Goal: Task Accomplishment & Management: Complete application form

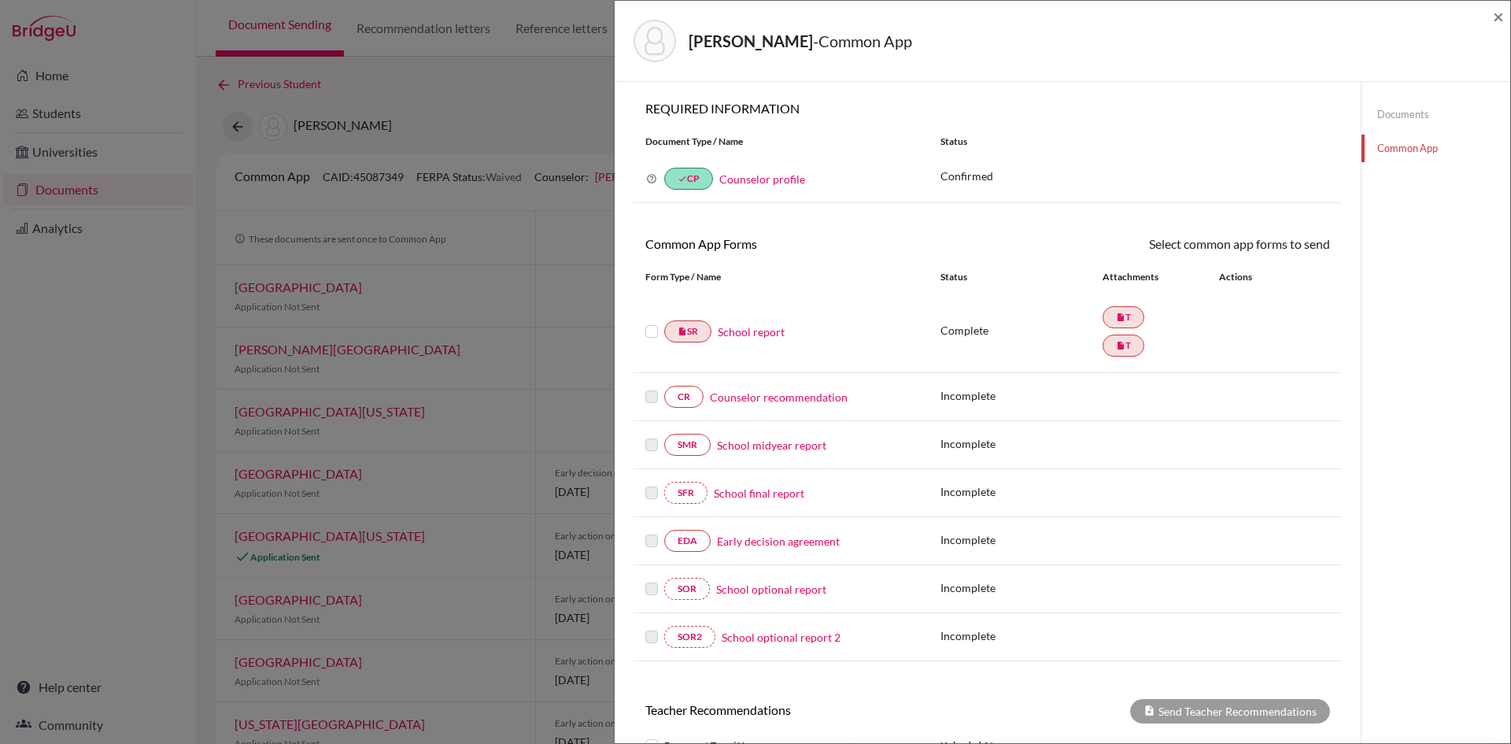
scroll to position [39, 0]
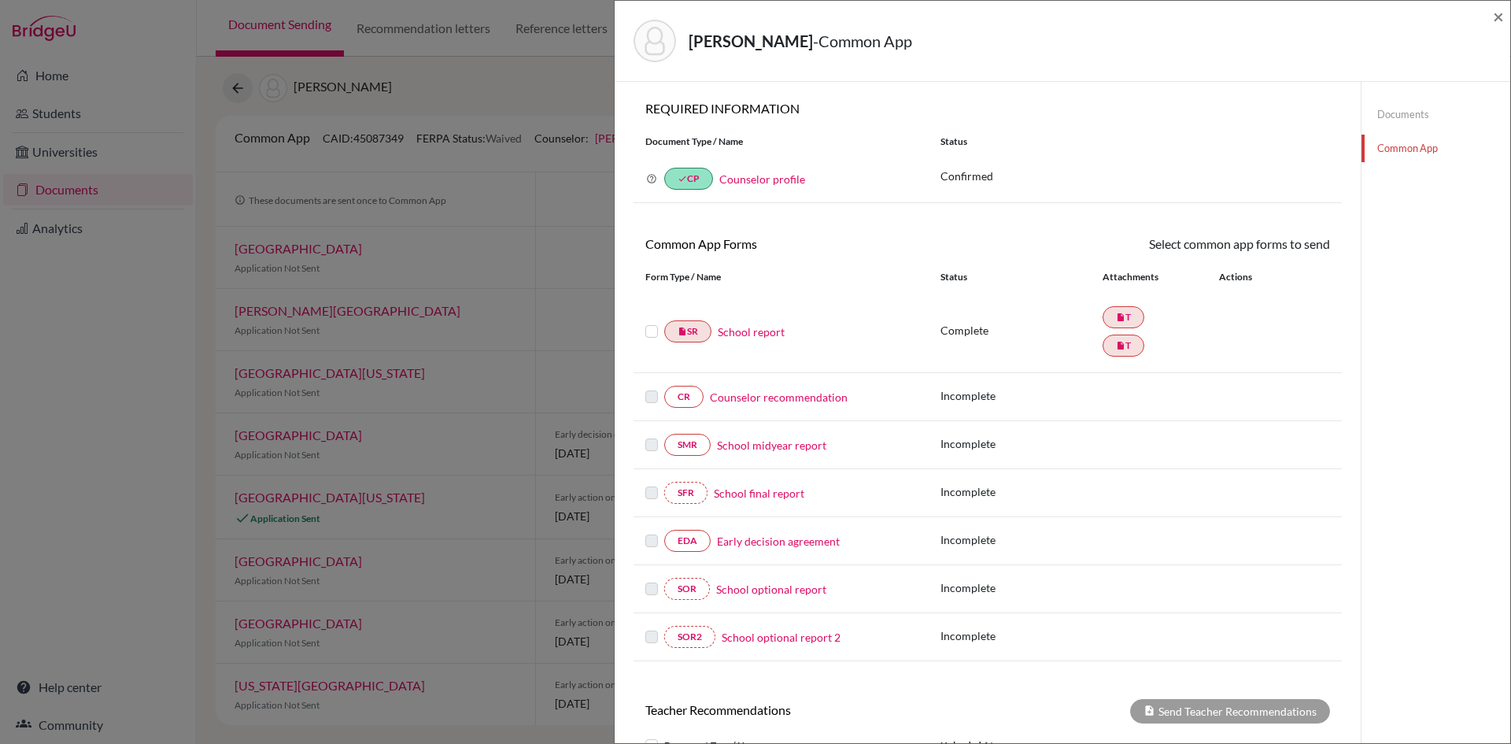
click at [787, 398] on link "Counselor recommendation" at bounding box center [779, 397] width 138 height 17
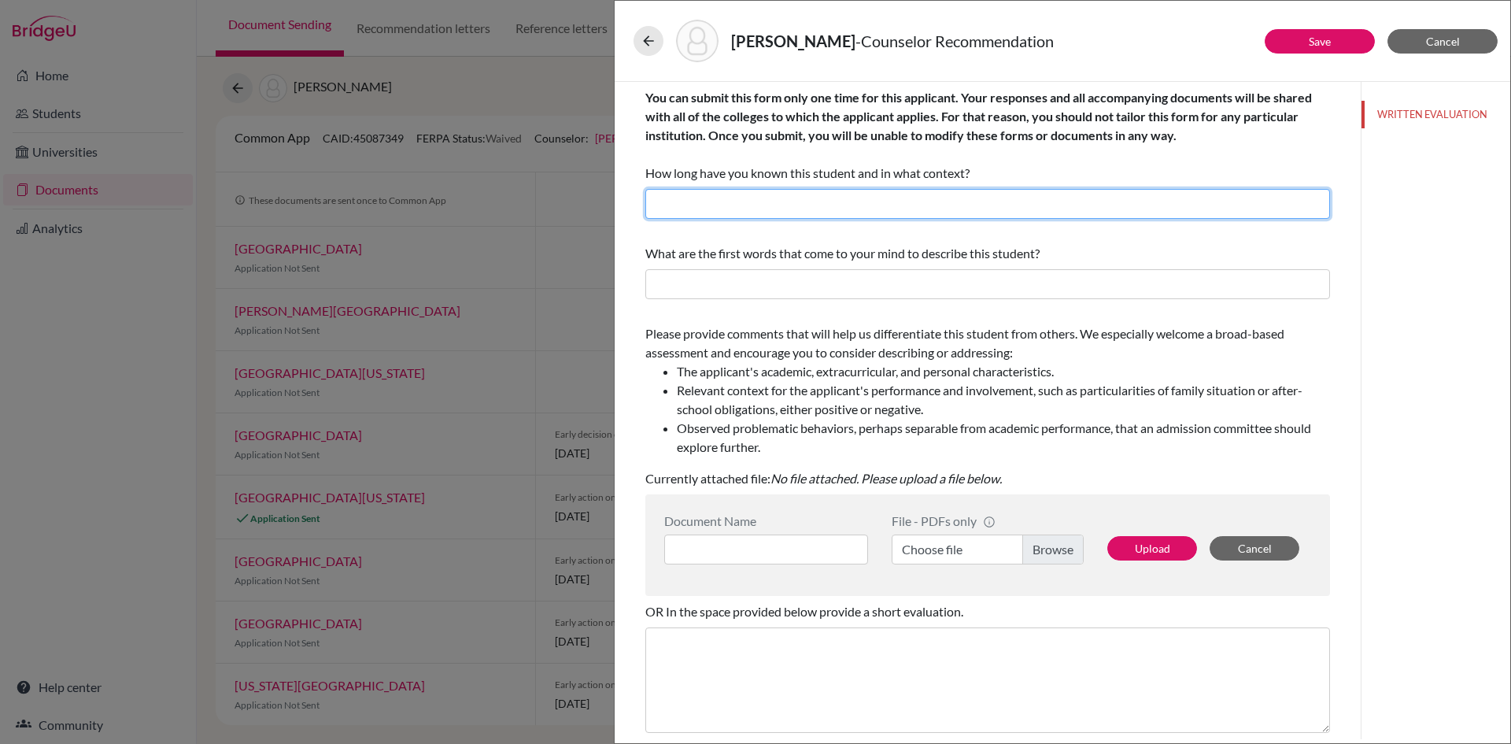
click at [869, 202] on input "text" at bounding box center [988, 204] width 685 height 30
type input "Three years as her school counselor."
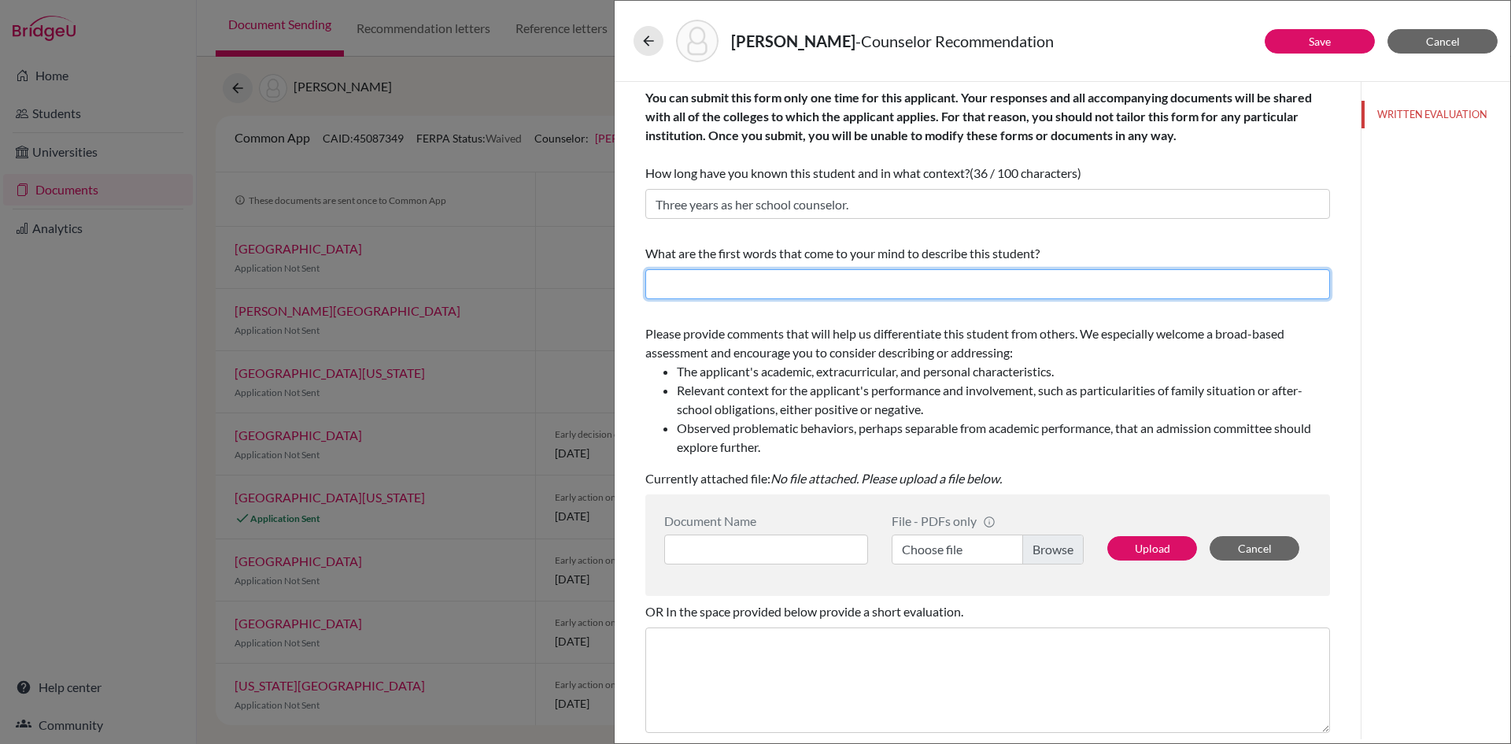
click at [842, 285] on input "text" at bounding box center [988, 284] width 685 height 30
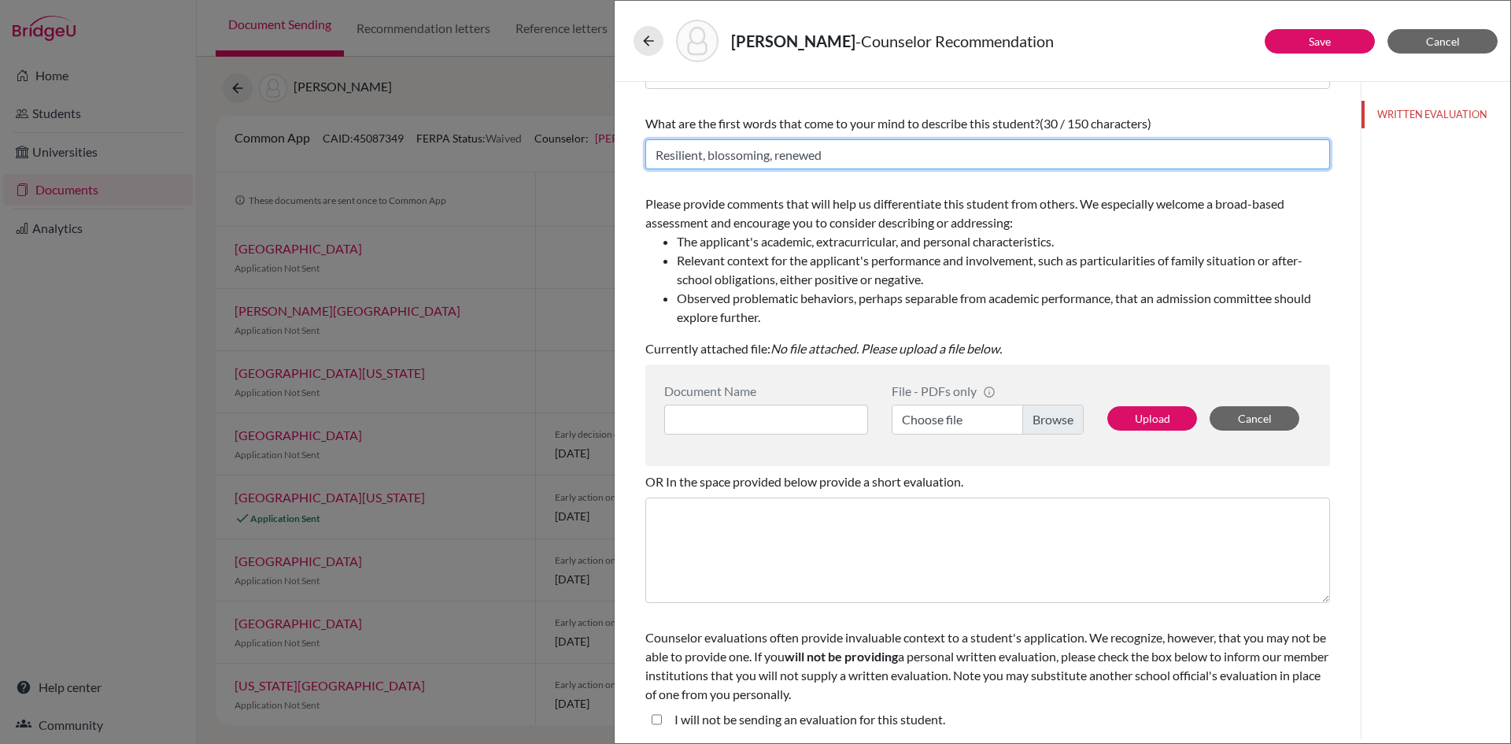
scroll to position [132, 0]
type input "Resilient, blossoming, renewed"
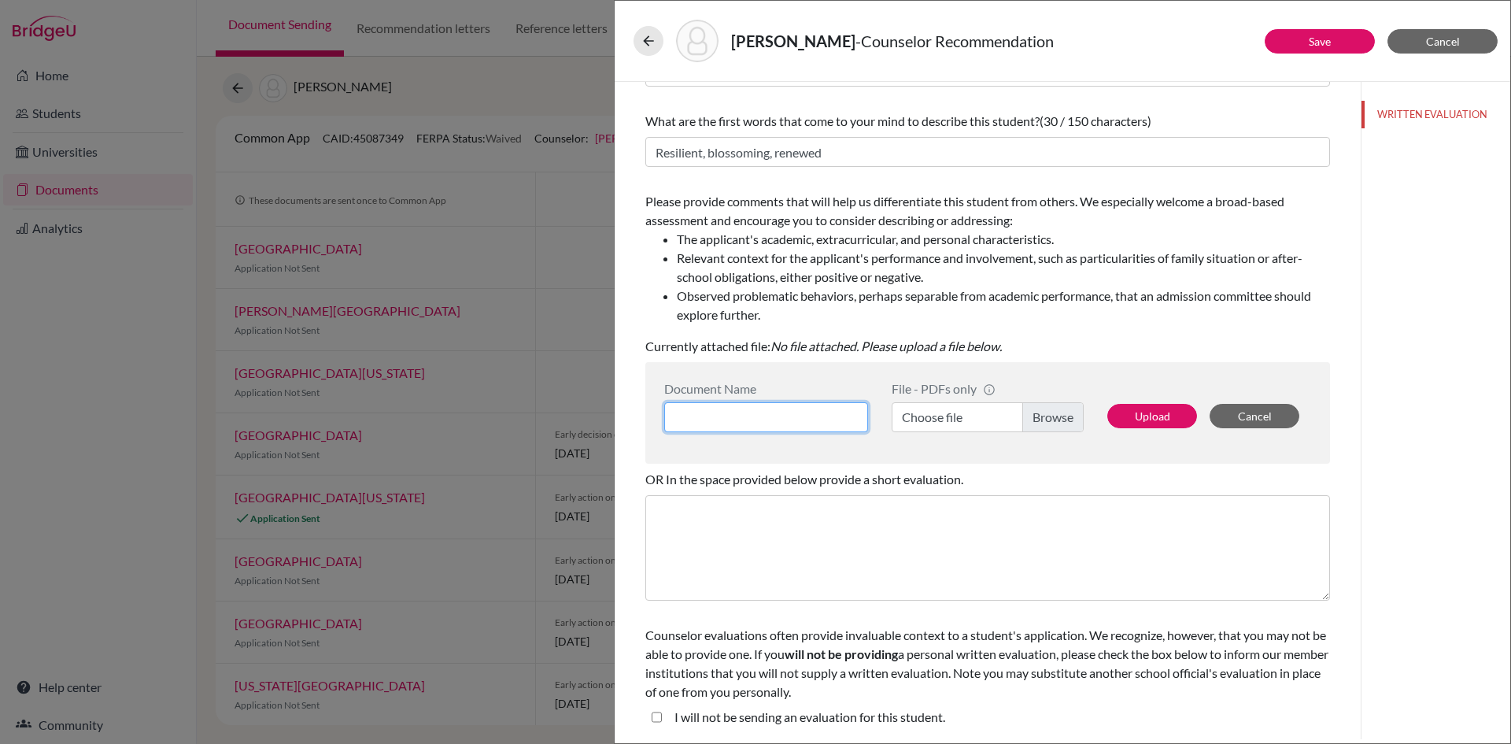
click at [782, 416] on input at bounding box center [766, 417] width 204 height 30
type input "CREC [PERSON_NAME]"
click at [1051, 416] on label "Choose file" at bounding box center [988, 417] width 192 height 30
click at [1051, 416] on input "Choose file" at bounding box center [988, 417] width 192 height 30
click at [1156, 420] on button "Upload" at bounding box center [1153, 416] width 90 height 24
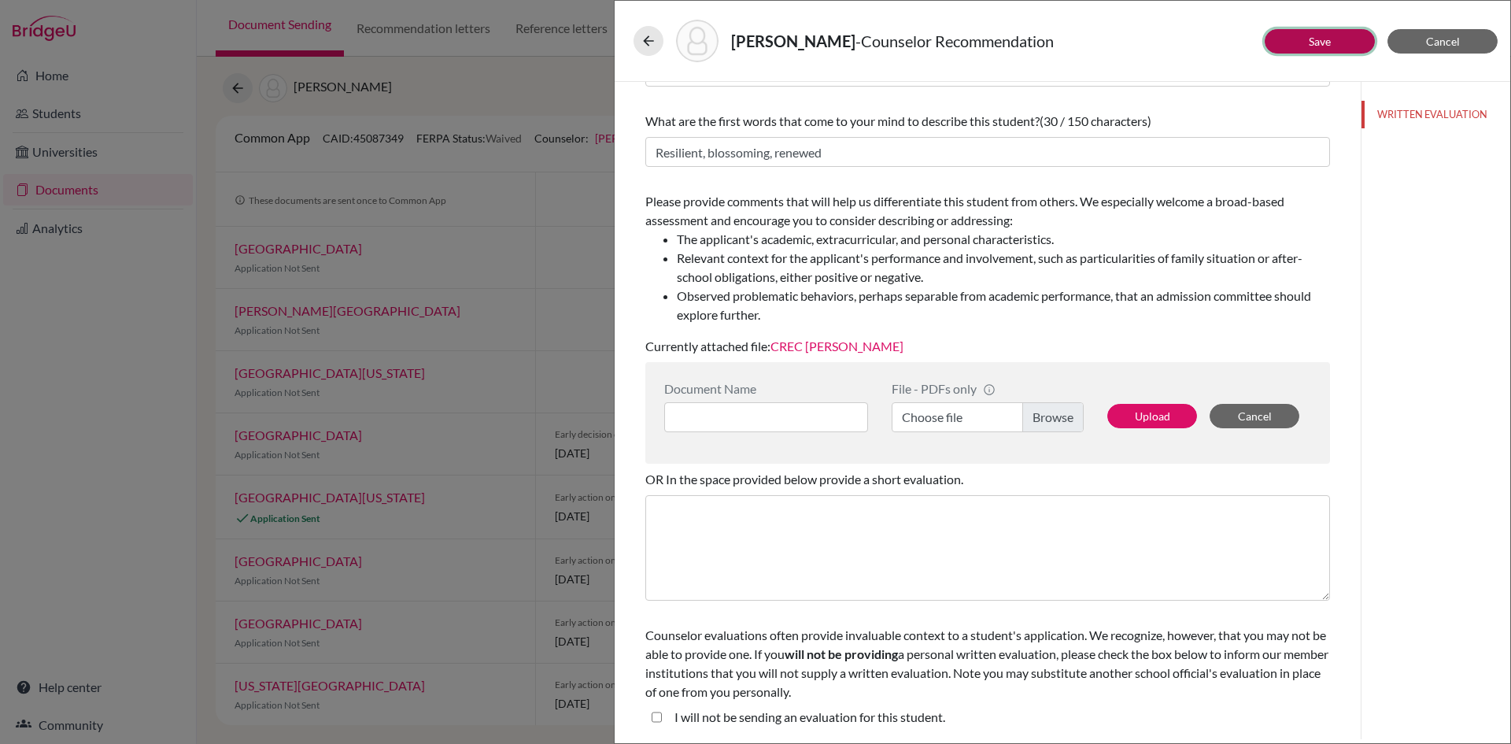
click at [1327, 41] on link "Save" at bounding box center [1320, 41] width 22 height 13
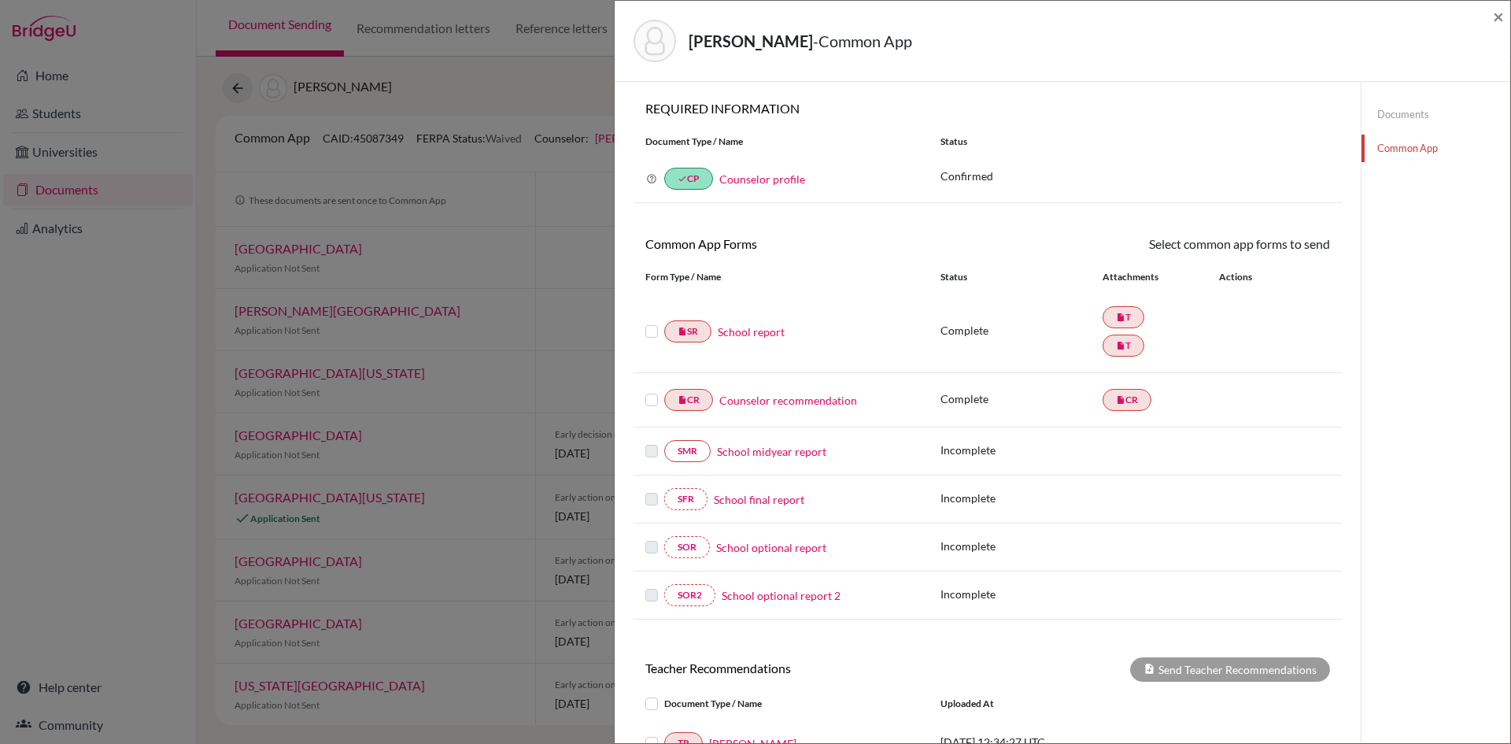
drag, startPoint x: 651, startPoint y: 401, endPoint x: 656, endPoint y: 383, distance: 18.0
click at [651, 390] on label at bounding box center [652, 390] width 13 height 0
click at [0, 0] on input "checkbox" at bounding box center [0, 0] width 0 height 0
click at [649, 322] on div "insert_drive_file SR School report" at bounding box center [782, 333] width 272 height 22
click at [649, 324] on label at bounding box center [652, 324] width 13 height 0
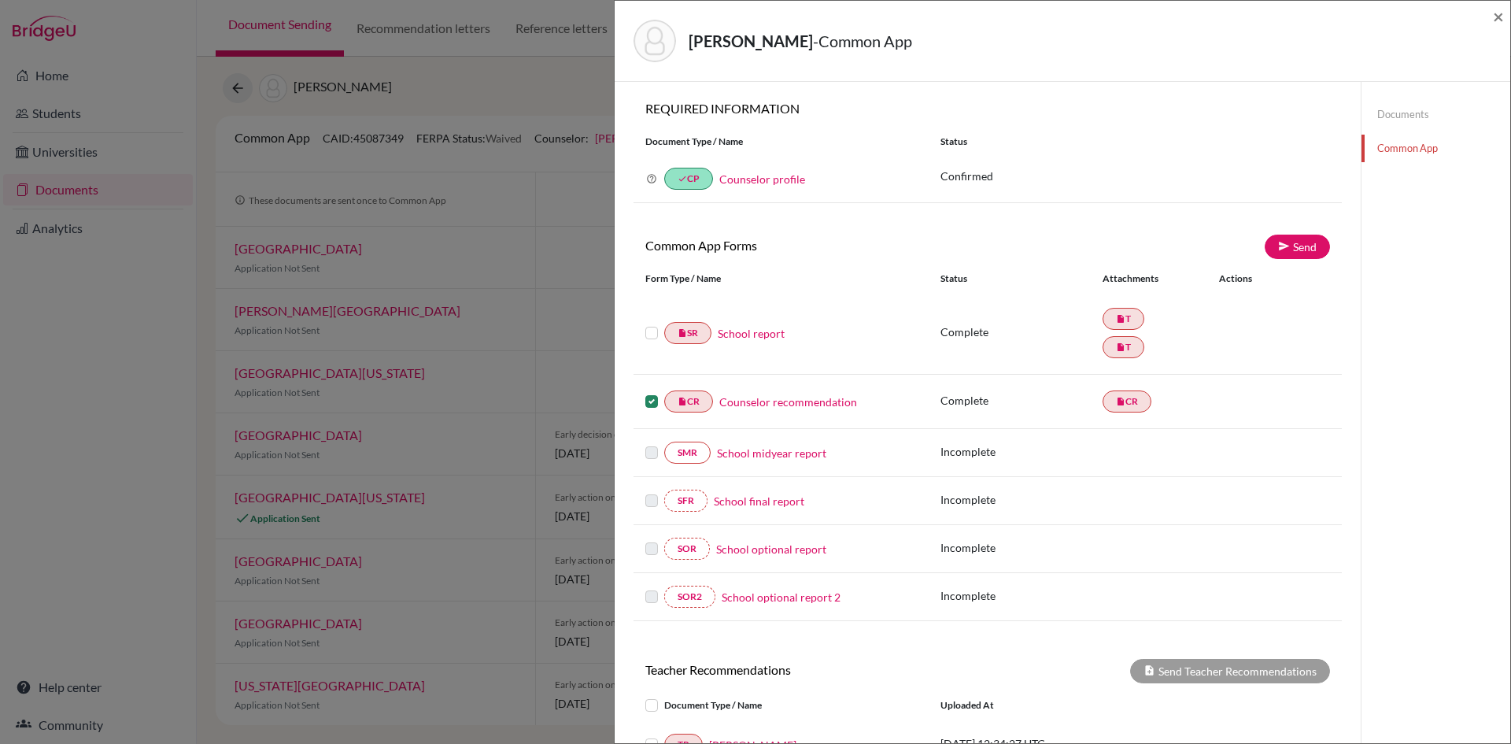
click at [0, 0] on input "checkbox" at bounding box center [0, 0] width 0 height 0
click at [650, 324] on label at bounding box center [652, 324] width 13 height 0
click at [0, 0] on input "checkbox" at bounding box center [0, 0] width 0 height 0
click at [649, 324] on label at bounding box center [652, 324] width 13 height 0
click at [0, 0] on input "checkbox" at bounding box center [0, 0] width 0 height 0
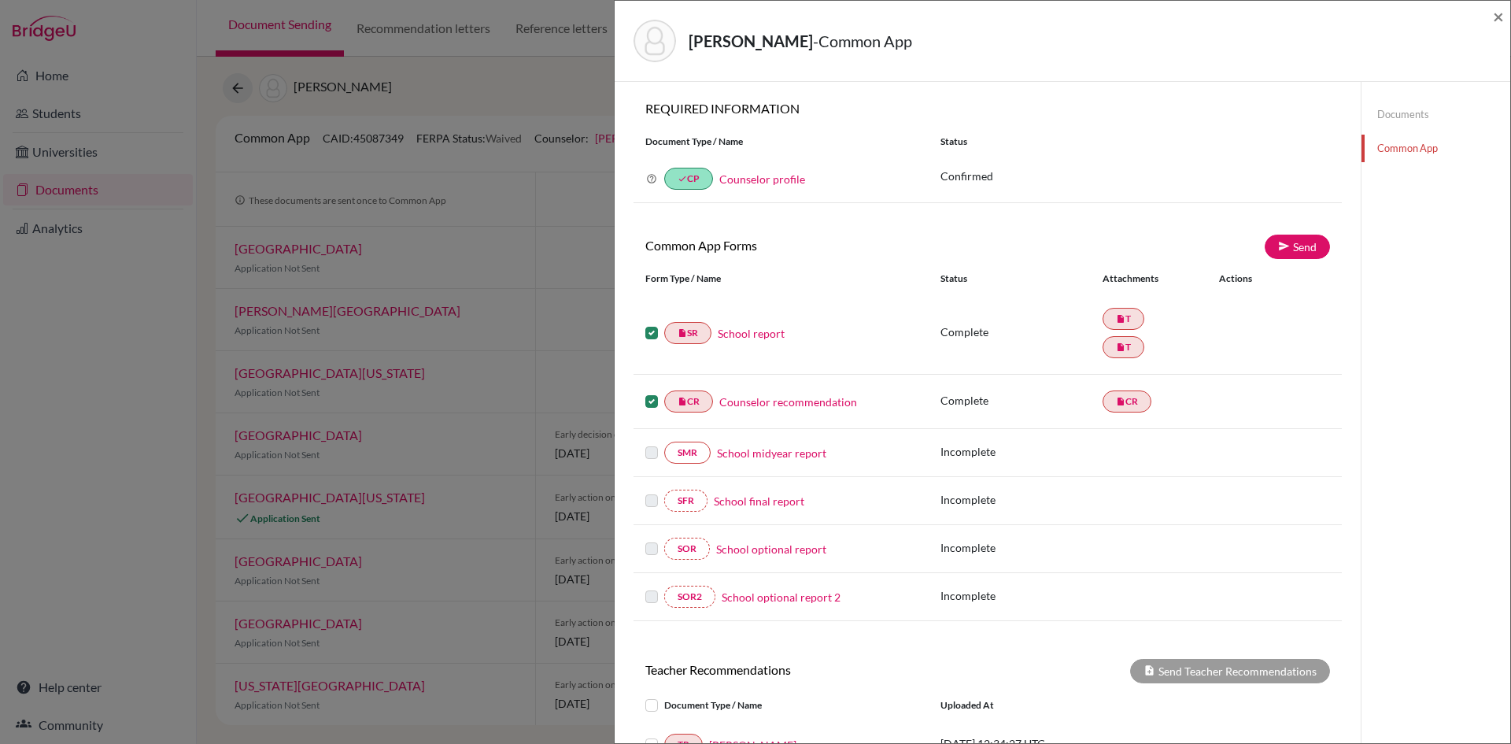
click at [649, 324] on label at bounding box center [652, 324] width 13 height 0
click at [0, 0] on input "checkbox" at bounding box center [0, 0] width 0 height 0
click at [651, 392] on label at bounding box center [652, 392] width 13 height 0
click at [0, 0] on input "checkbox" at bounding box center [0, 0] width 0 height 0
click at [1498, 19] on span "×" at bounding box center [1498, 16] width 11 height 23
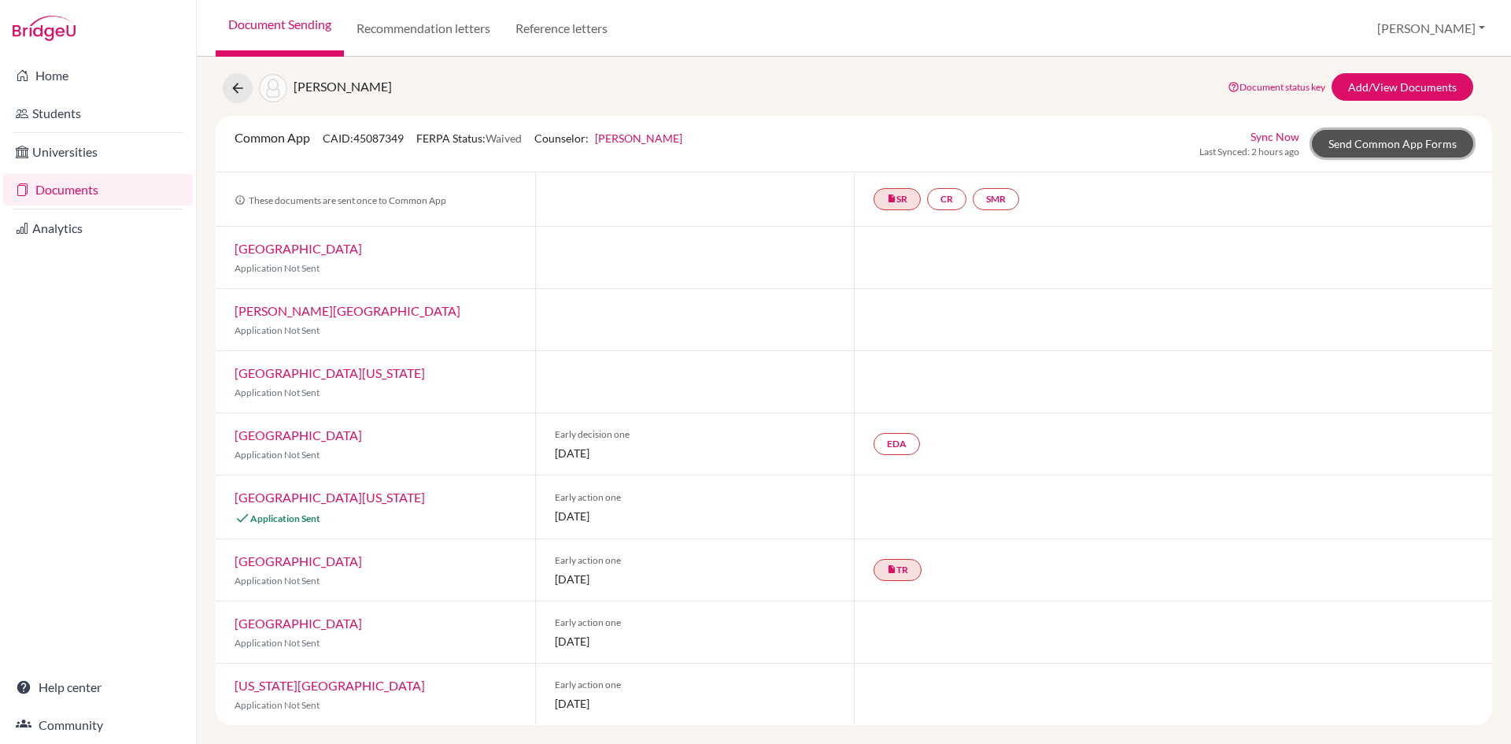
click at [1347, 149] on link "Send Common App Forms" at bounding box center [1392, 144] width 161 height 28
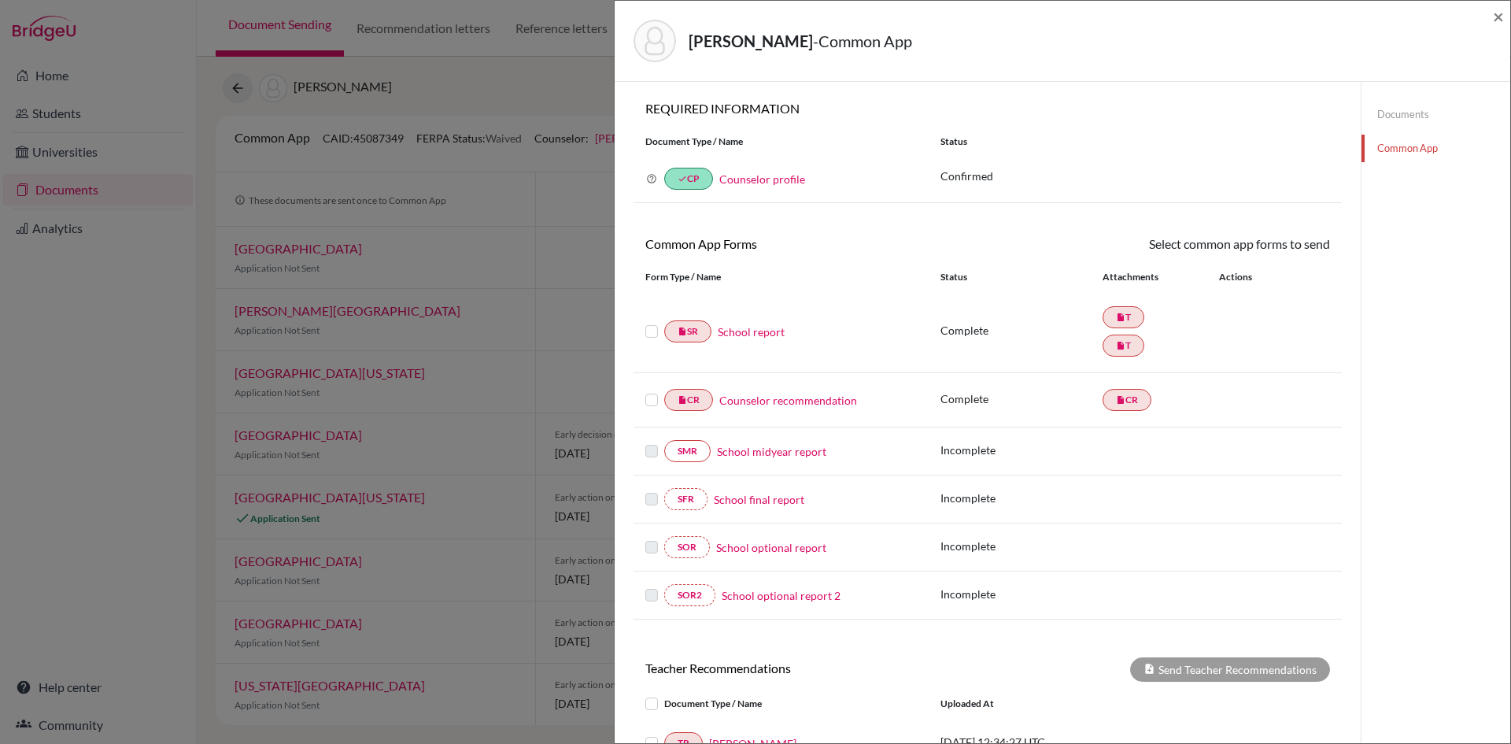
click at [648, 322] on label at bounding box center [652, 322] width 13 height 0
click at [0, 0] on input "checkbox" at bounding box center [0, 0] width 0 height 0
click at [650, 392] on label at bounding box center [652, 392] width 13 height 0
click at [0, 0] on input "checkbox" at bounding box center [0, 0] width 0 height 0
click at [1278, 244] on icon at bounding box center [1284, 246] width 12 height 12
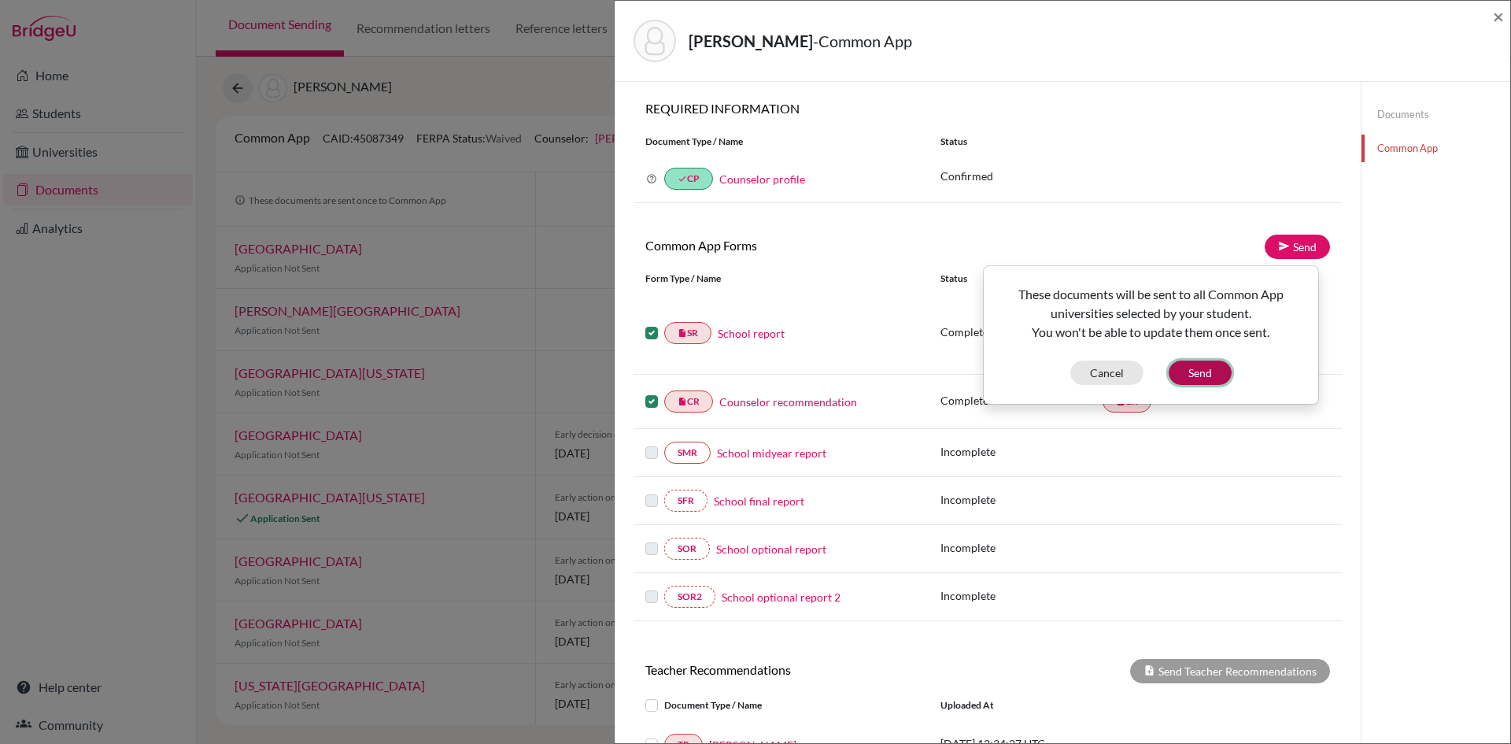
click at [1190, 368] on button "Send" at bounding box center [1200, 373] width 63 height 24
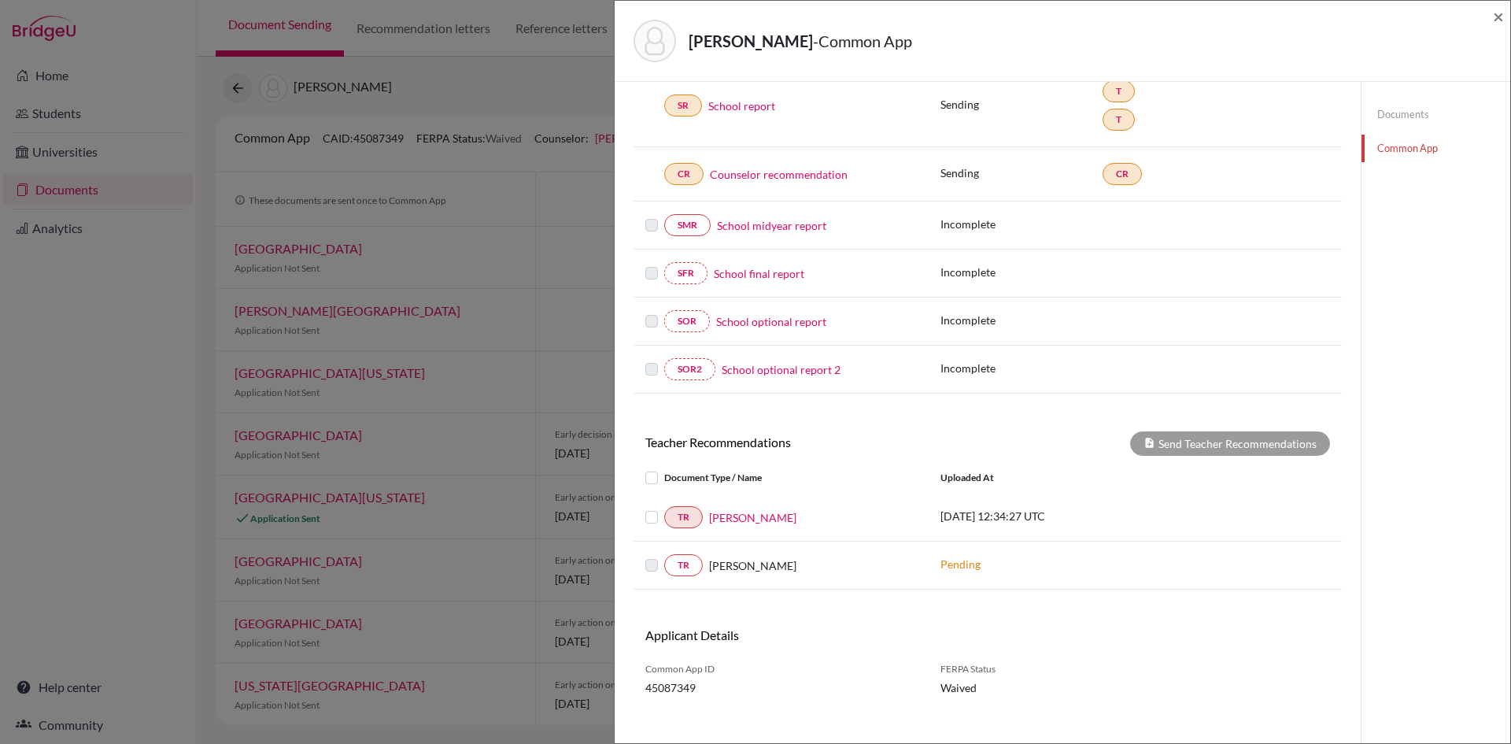
scroll to position [242, 0]
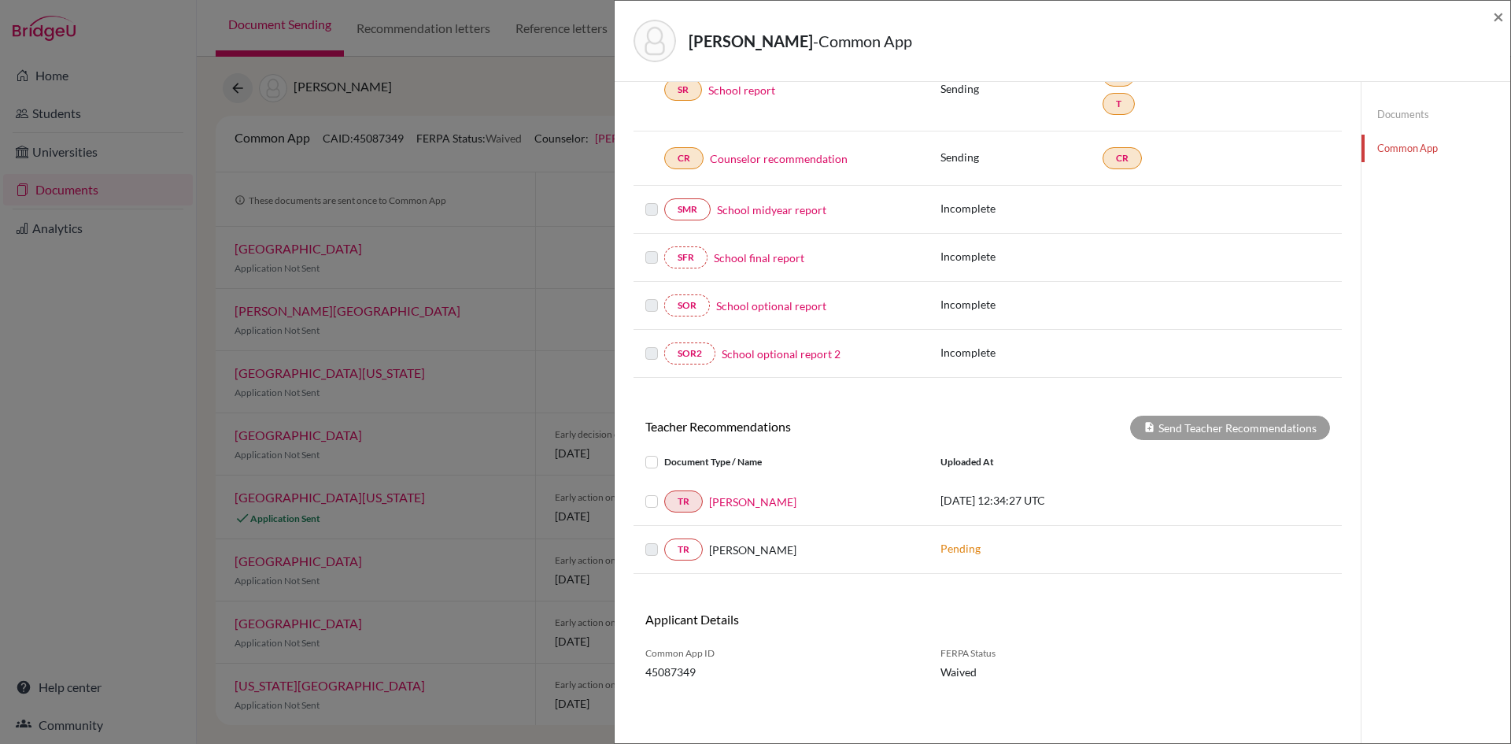
click at [664, 492] on label at bounding box center [664, 492] width 0 height 0
click at [0, 0] on input "checkbox" at bounding box center [0, 0] width 0 height 0
click at [1270, 424] on button "Send Teacher Recommendations" at bounding box center [1230, 428] width 200 height 24
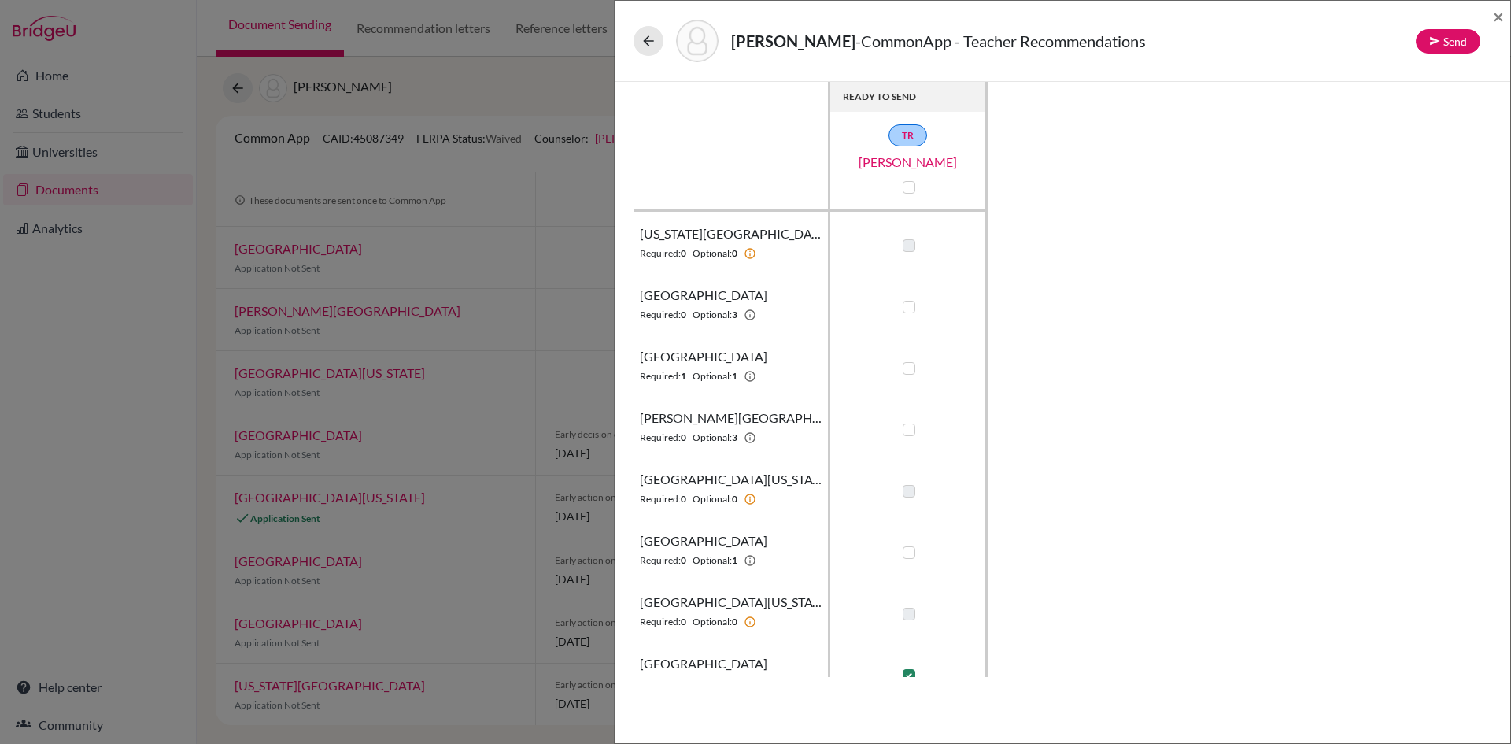
scroll to position [26, 0]
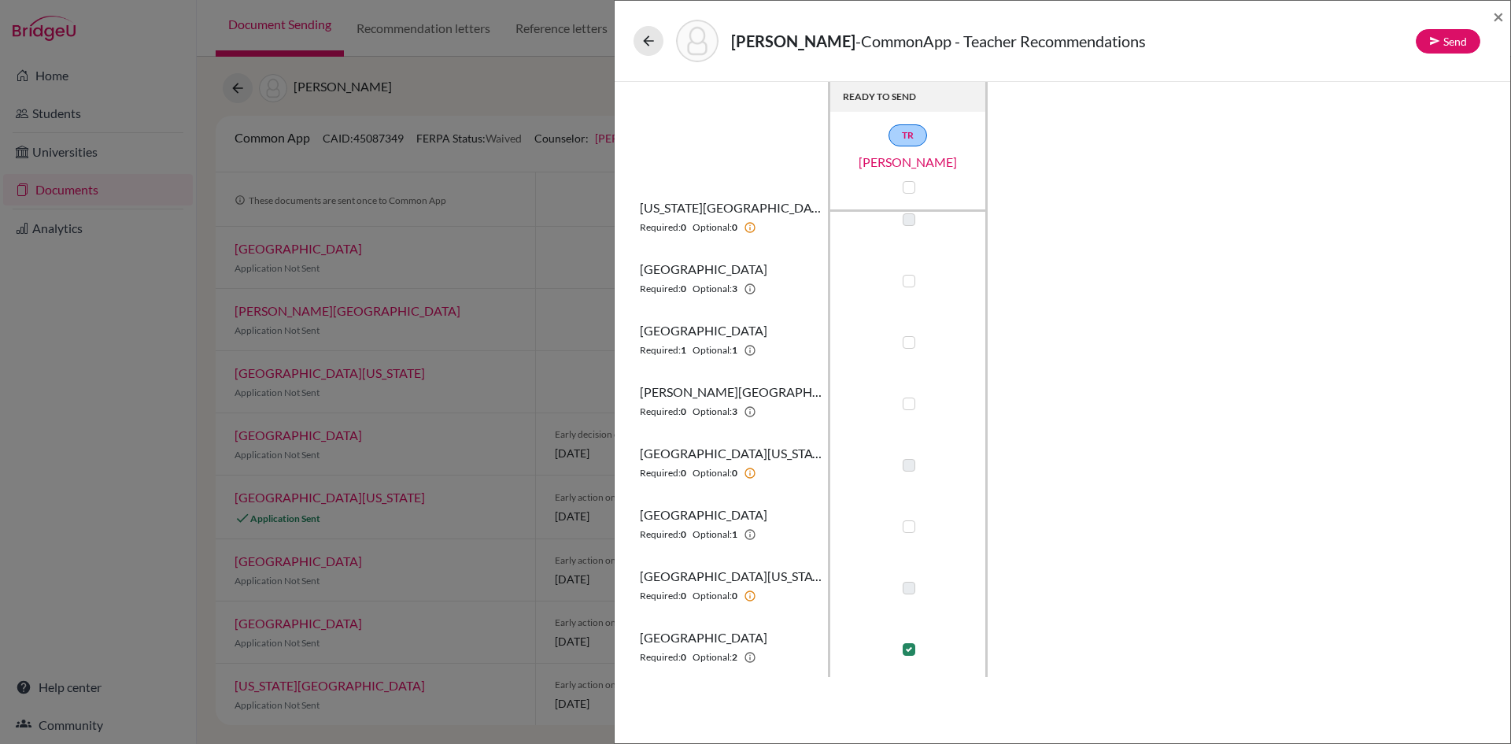
click at [910, 283] on label at bounding box center [909, 281] width 13 height 13
click at [910, 283] on input "checkbox" at bounding box center [905, 280] width 13 height 16
checkbox input "true"
click at [910, 404] on label at bounding box center [909, 404] width 13 height 13
click at [910, 404] on input "checkbox" at bounding box center [905, 402] width 13 height 16
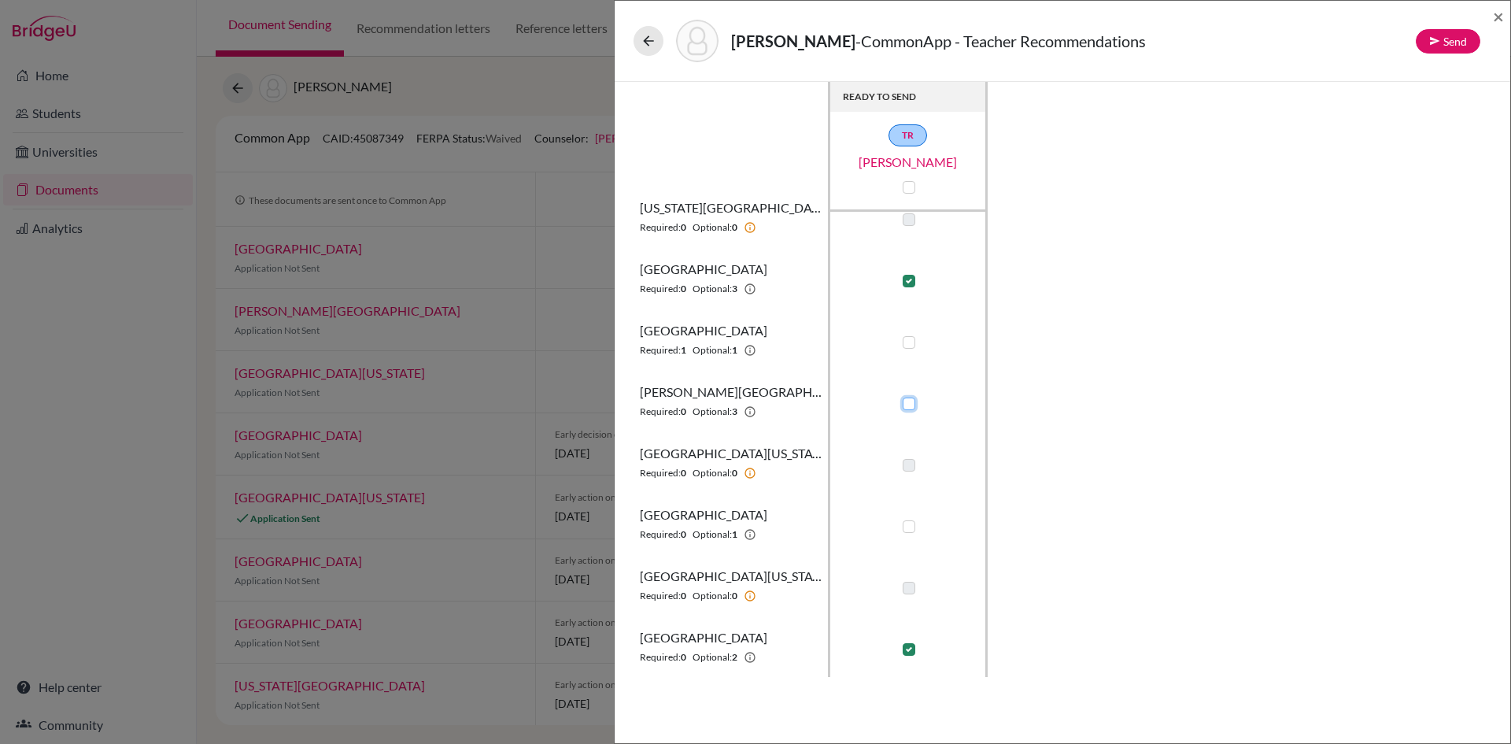
checkbox input "true"
click at [909, 524] on label at bounding box center [909, 526] width 13 height 13
click at [909, 524] on input "checkbox" at bounding box center [905, 525] width 13 height 16
checkbox input "true"
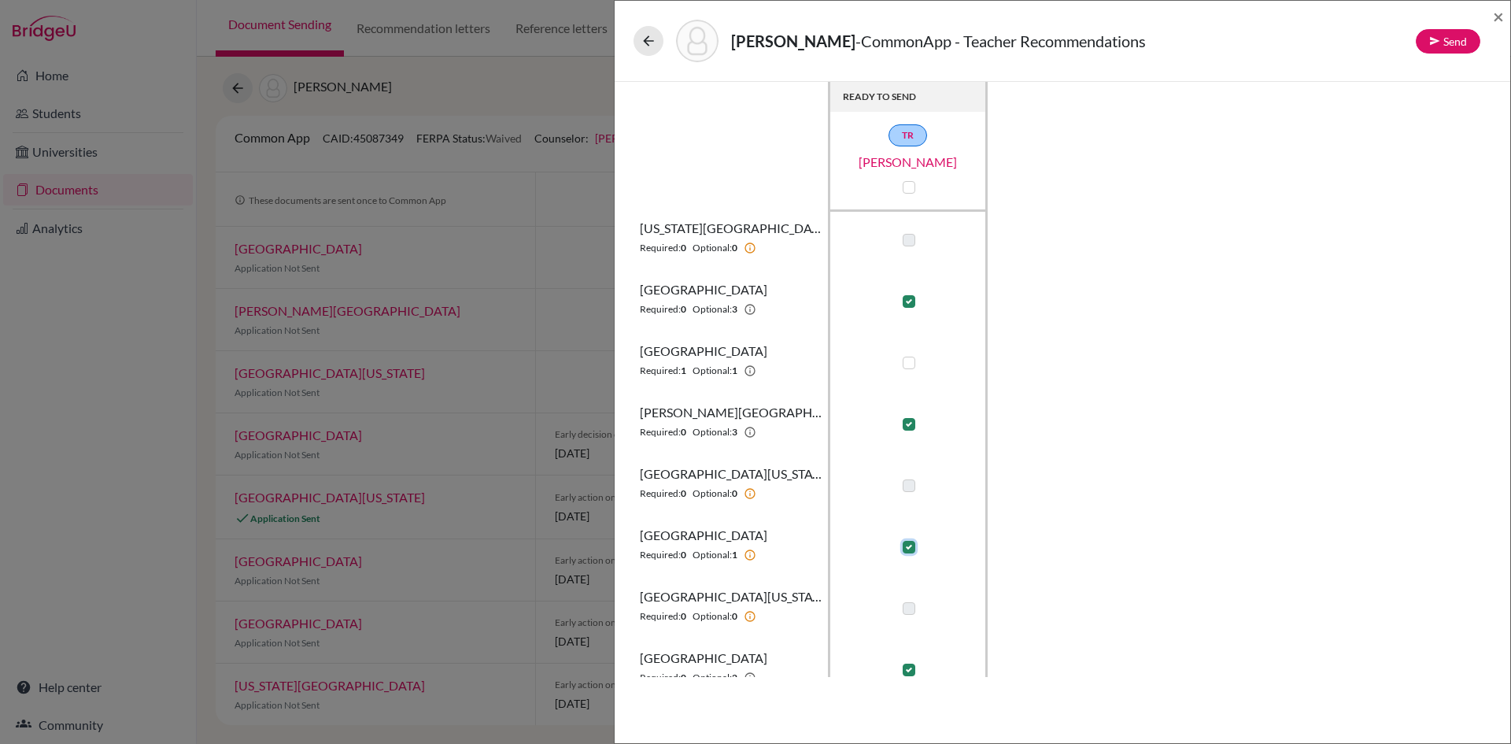
scroll to position [0, 0]
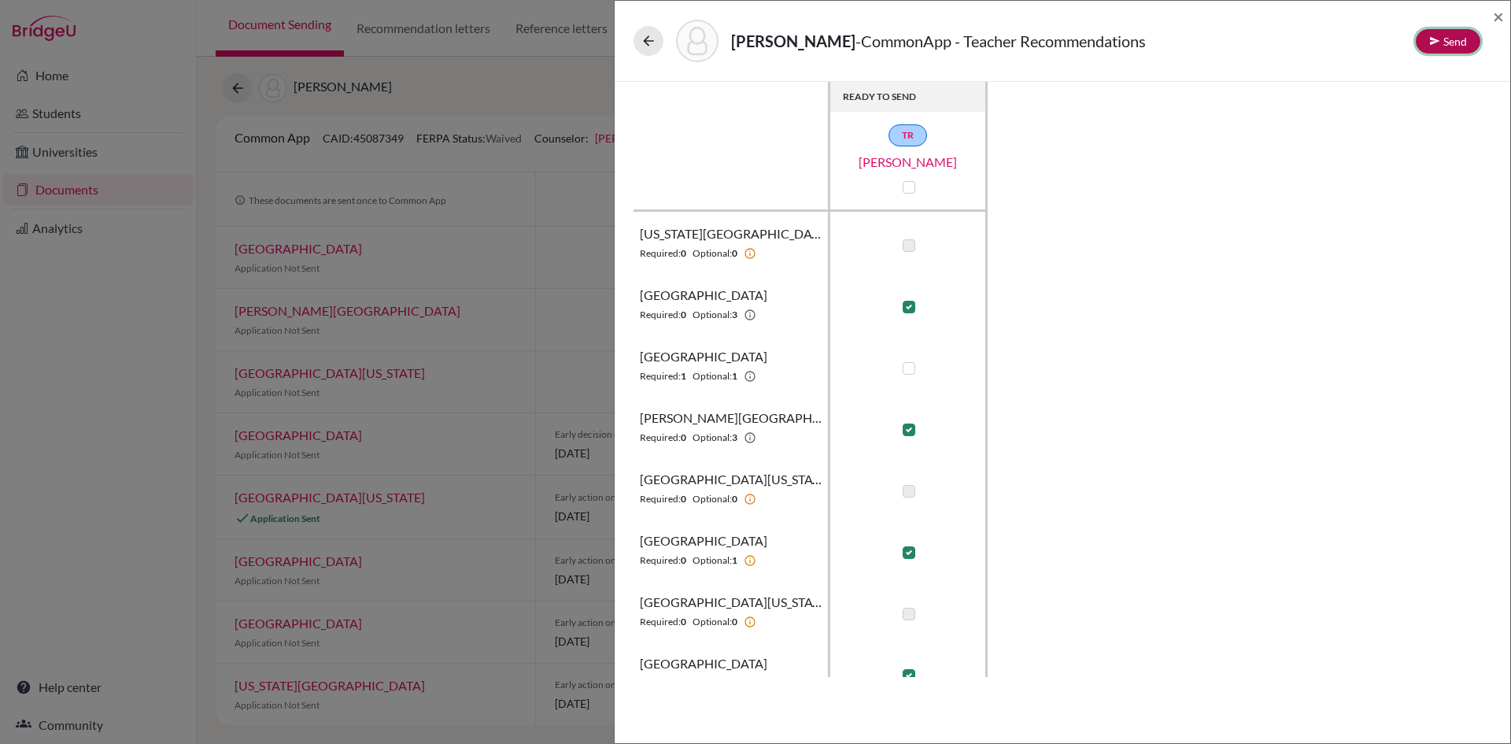
click at [1459, 42] on button "Send" at bounding box center [1448, 41] width 65 height 24
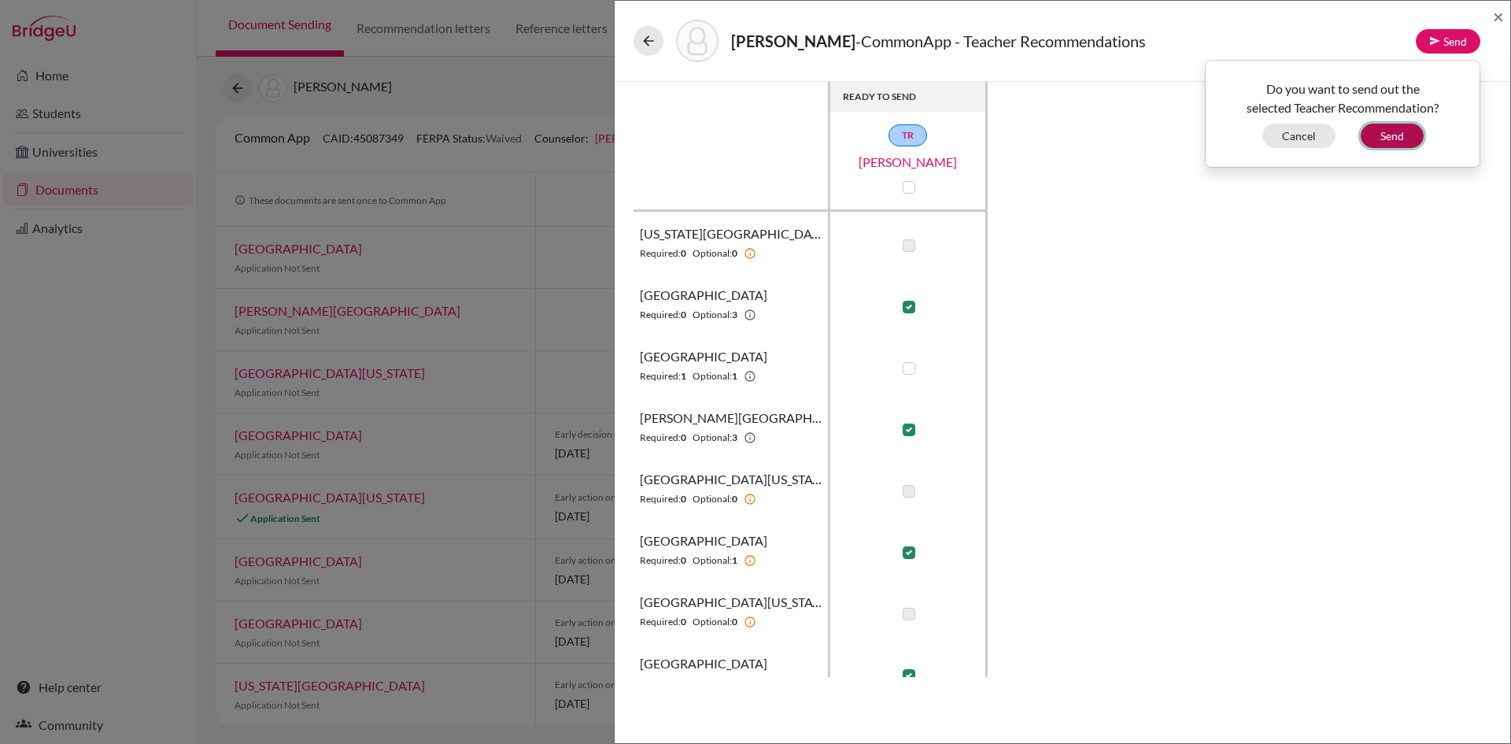
click at [1372, 139] on button "Send" at bounding box center [1392, 136] width 63 height 24
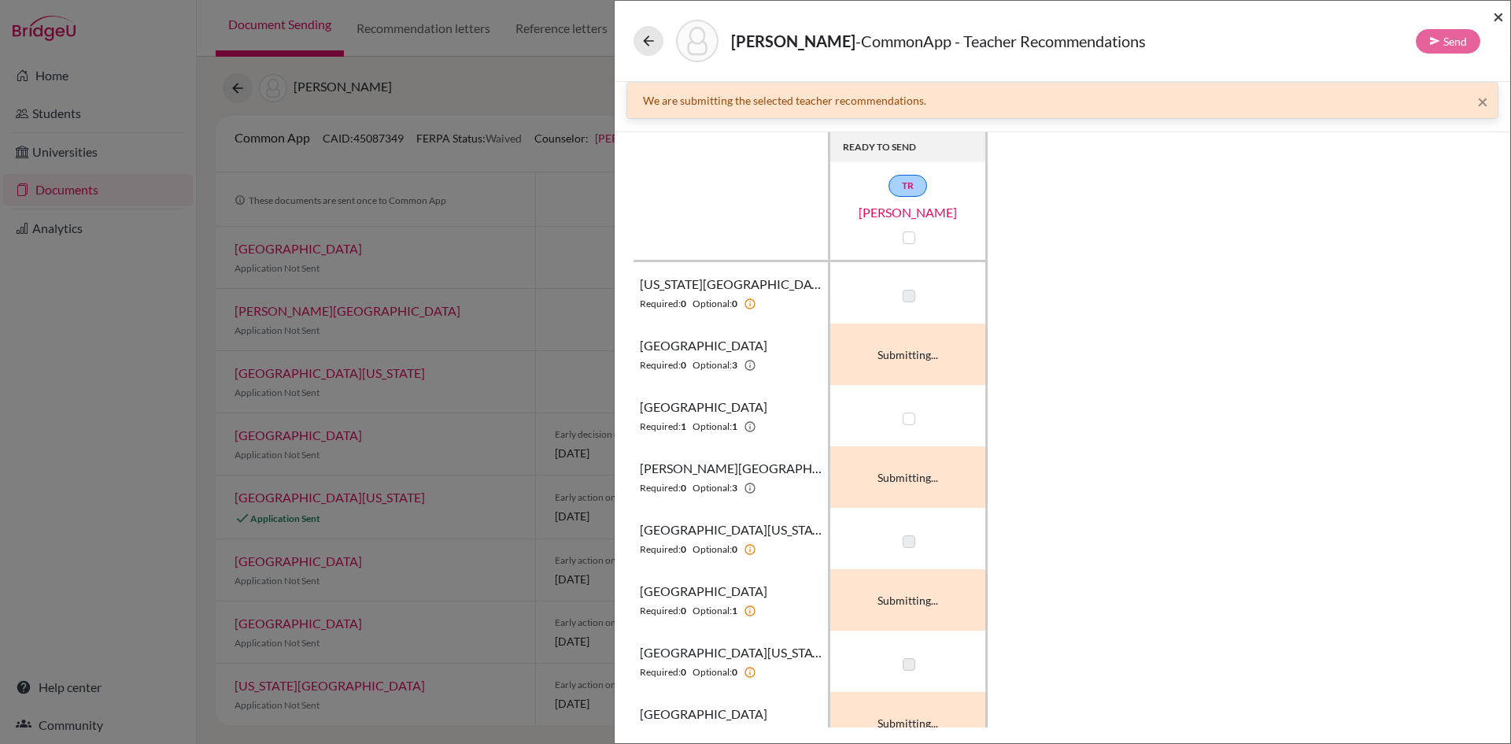
click at [1494, 14] on span "×" at bounding box center [1498, 16] width 11 height 23
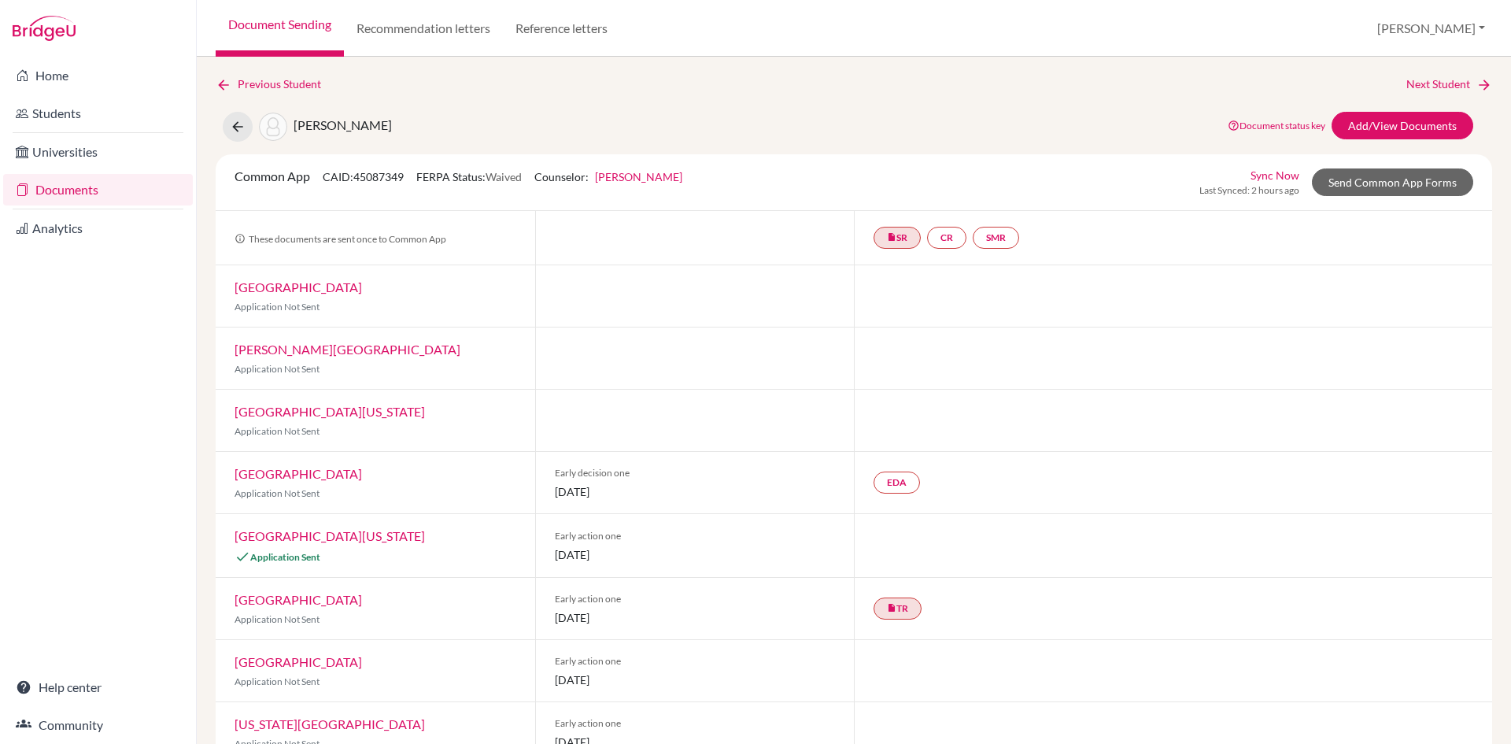
click at [473, 240] on div "These documents are sent once to Common App" at bounding box center [376, 238] width 320 height 44
